Goal: Task Accomplishment & Management: Use online tool/utility

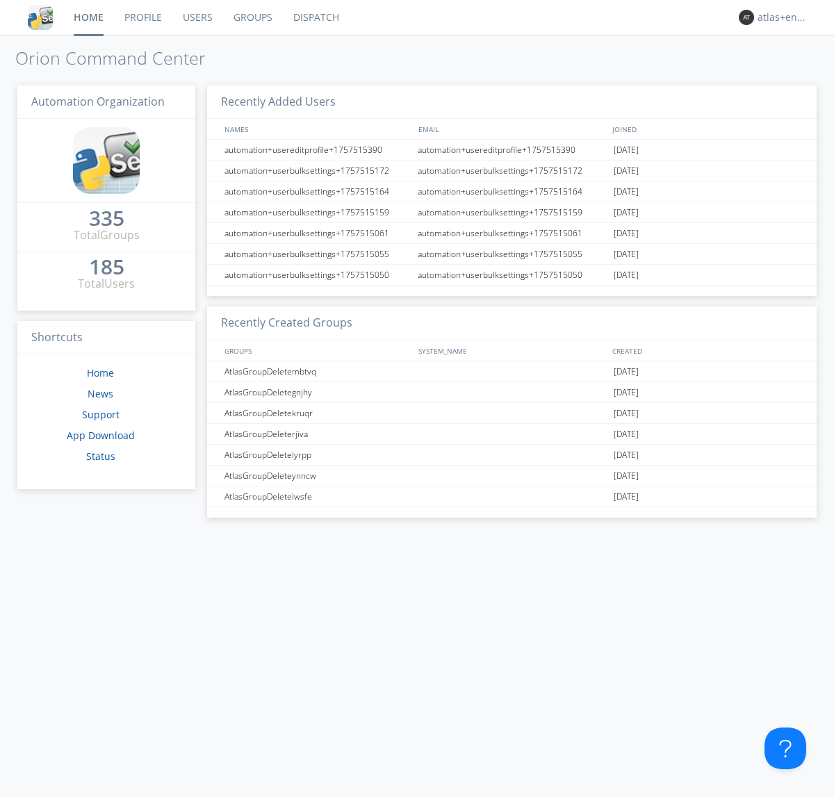
click at [315, 17] on link "Dispatch" at bounding box center [316, 17] width 67 height 35
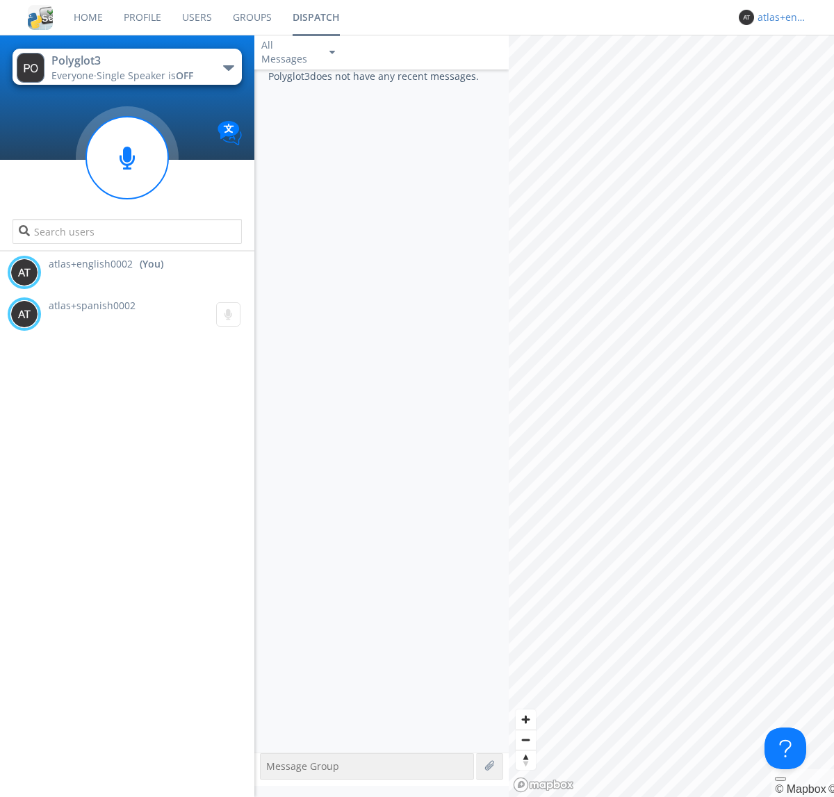
click at [779, 17] on div "atlas+english0002" at bounding box center [783, 17] width 52 height 14
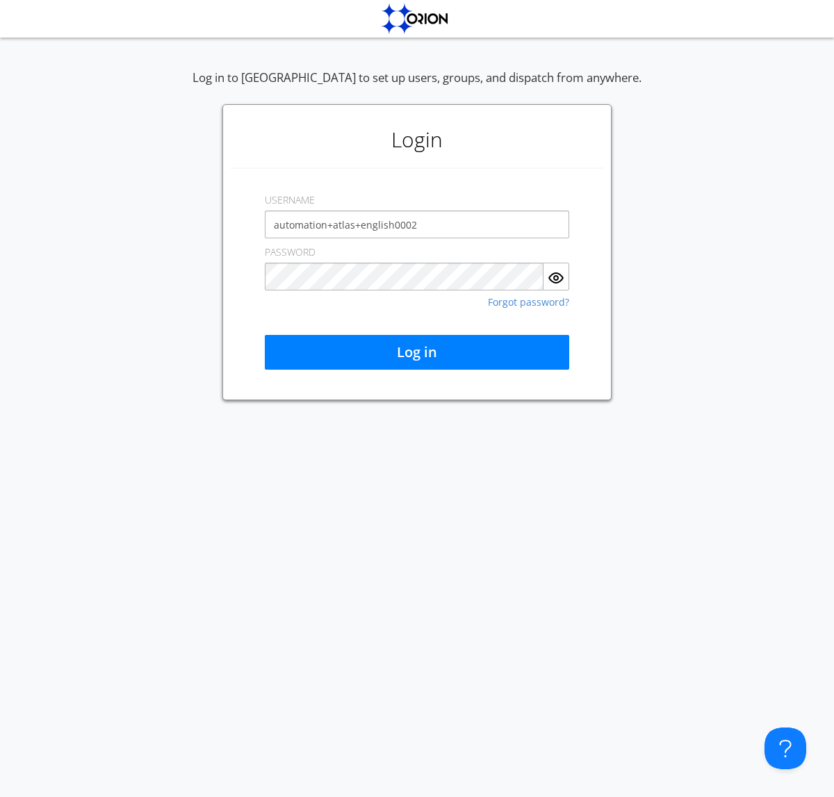
type input "automation+atlas+english0002"
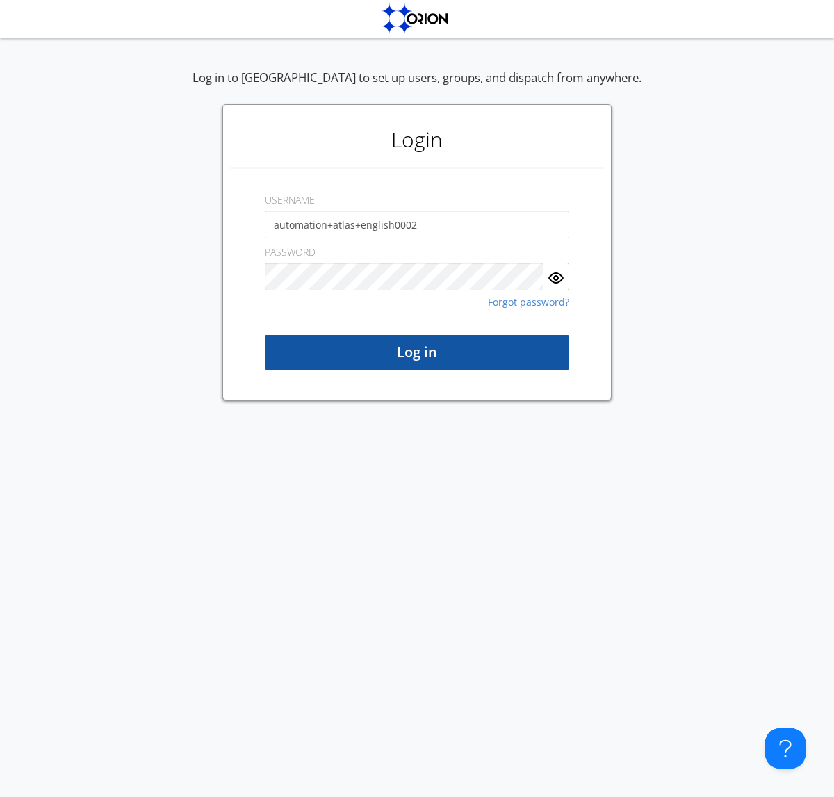
click at [417, 352] on button "Log in" at bounding box center [417, 352] width 304 height 35
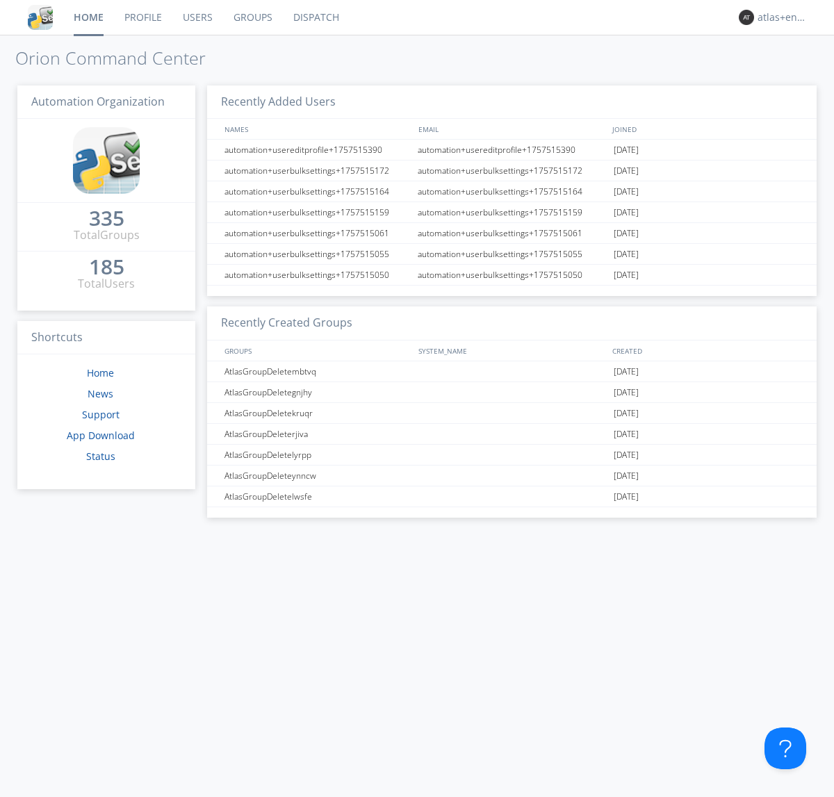
click at [315, 17] on link "Dispatch" at bounding box center [316, 17] width 67 height 35
